Goal: Find specific page/section: Find specific page/section

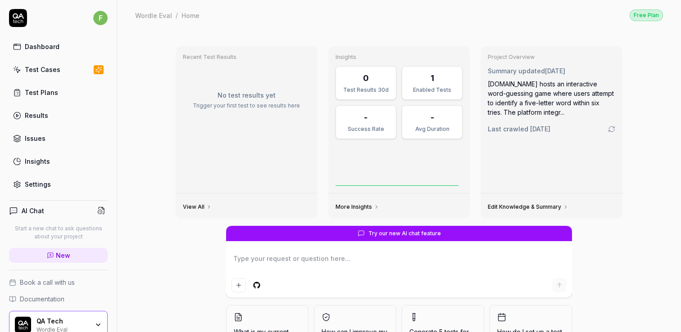
click at [101, 21] on html "f Dashboard Test Cases Test Plans Results Issues Insights Settings AI Chat Star…" at bounding box center [340, 166] width 681 height 332
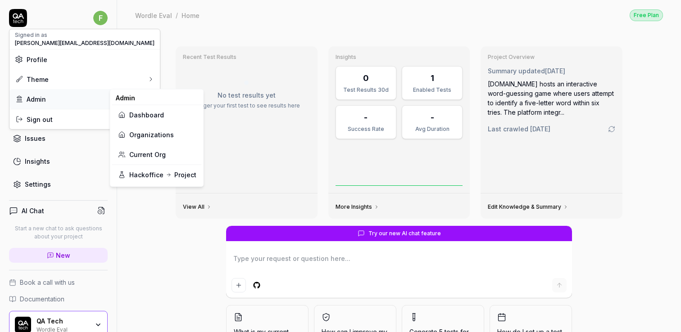
click at [58, 104] on div "Admin" at bounding box center [84, 99] width 150 height 20
type textarea "*"
click at [163, 130] on link "Organizations" at bounding box center [157, 135] width 79 height 20
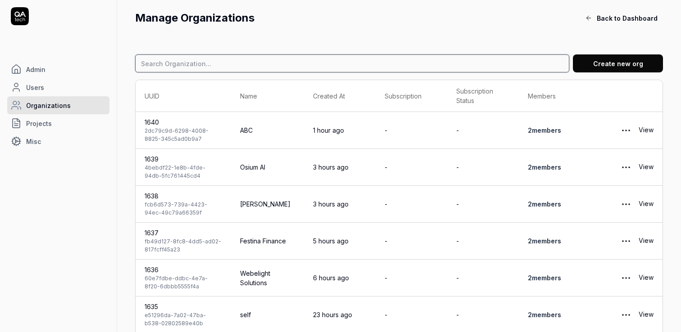
click at [209, 61] on input at bounding box center [352, 63] width 434 height 18
type input "atmoz"
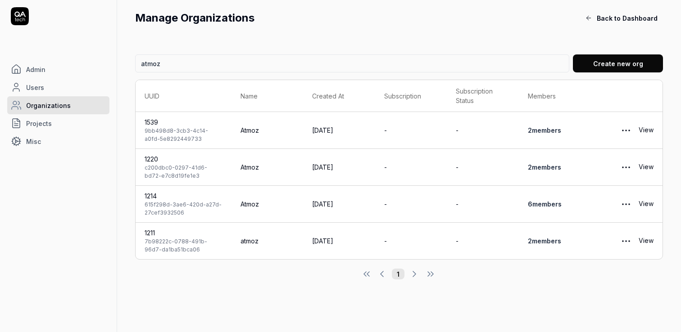
click at [646, 200] on link "View" at bounding box center [646, 204] width 15 height 18
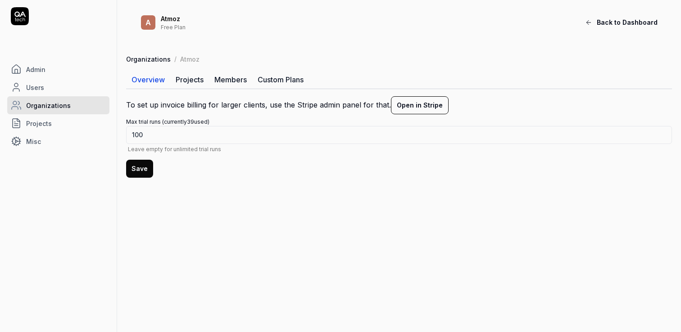
click at [193, 82] on link "Projects" at bounding box center [189, 80] width 39 height 18
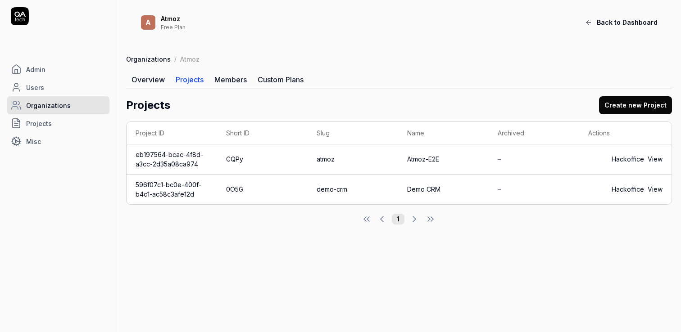
click at [146, 86] on link "Overview" at bounding box center [148, 80] width 44 height 18
